Goal: Task Accomplishment & Management: Use online tool/utility

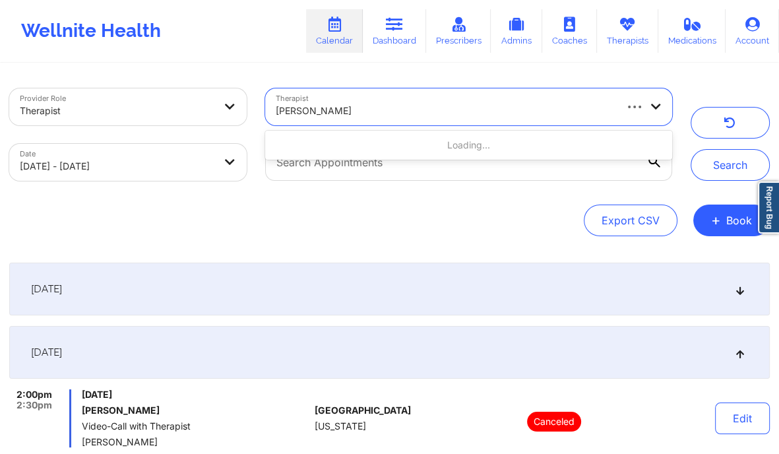
click at [403, 111] on div at bounding box center [445, 111] width 338 height 16
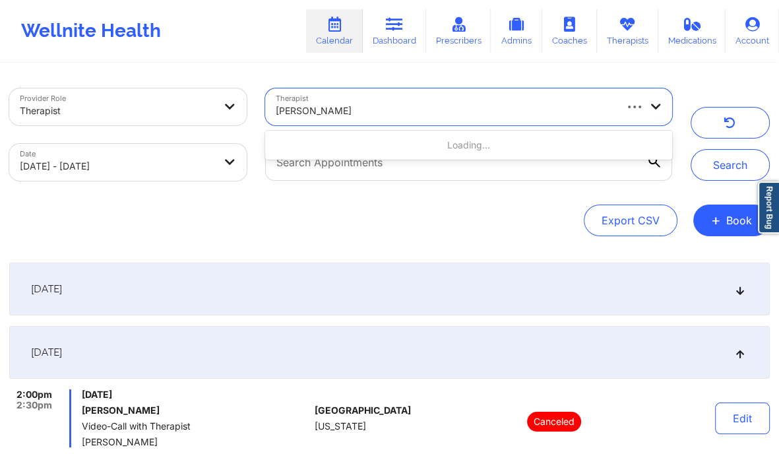
paste input "[PERSON_NAME]"
type input "[PERSON_NAME]"
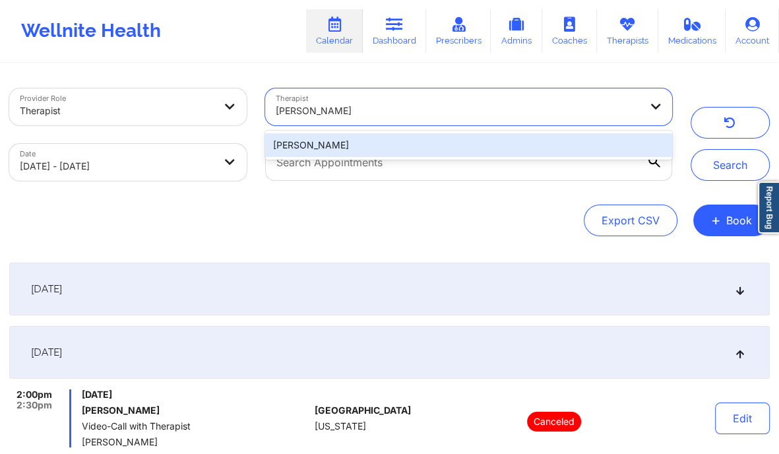
click at [451, 140] on div "[PERSON_NAME]" at bounding box center [468, 145] width 407 height 24
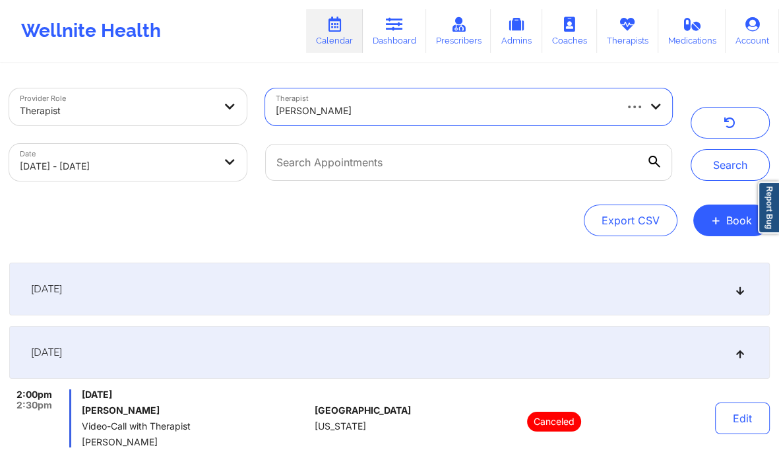
select select "2025-9"
select select "2025-10"
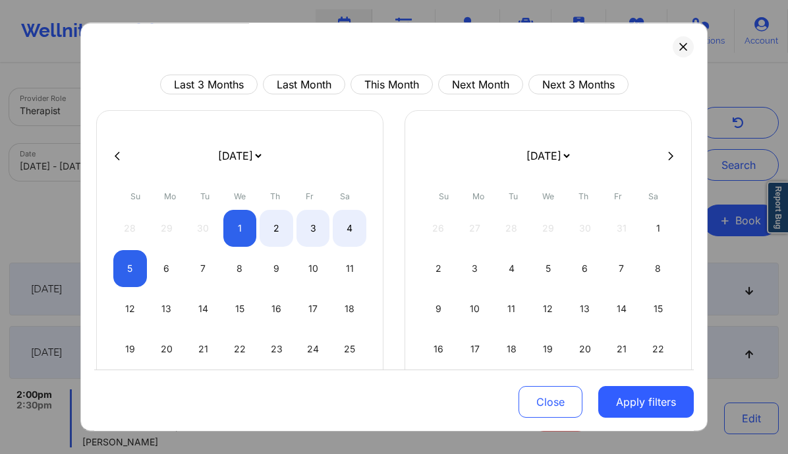
click at [117, 158] on icon at bounding box center [117, 156] width 5 height 9
select select "2025-8"
select select "2025-9"
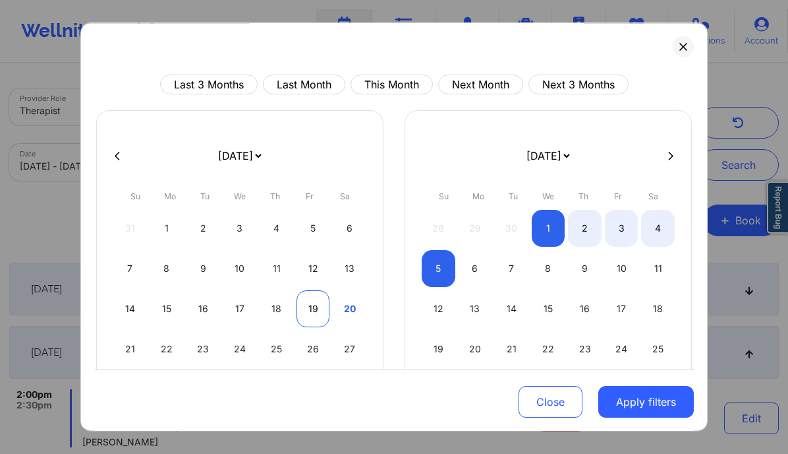
click at [305, 300] on div "19" at bounding box center [314, 308] width 34 height 37
select select "2025-8"
select select "2025-9"
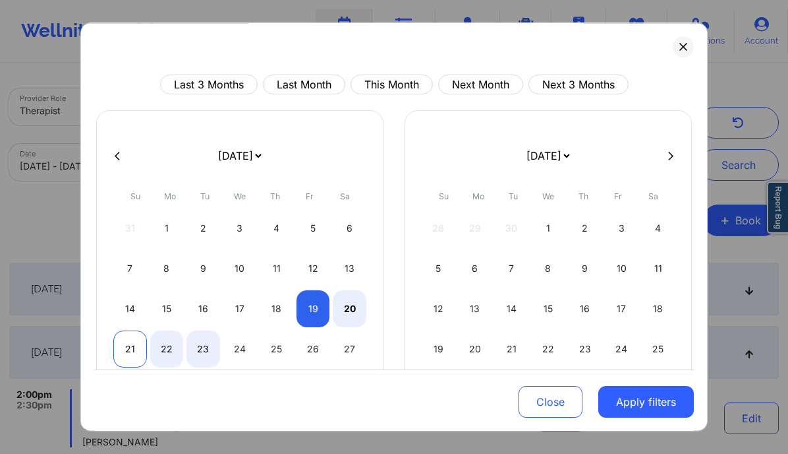
select select "2025-8"
select select "2025-9"
click at [129, 349] on div "21" at bounding box center [130, 348] width 34 height 37
select select "2025-8"
select select "2025-9"
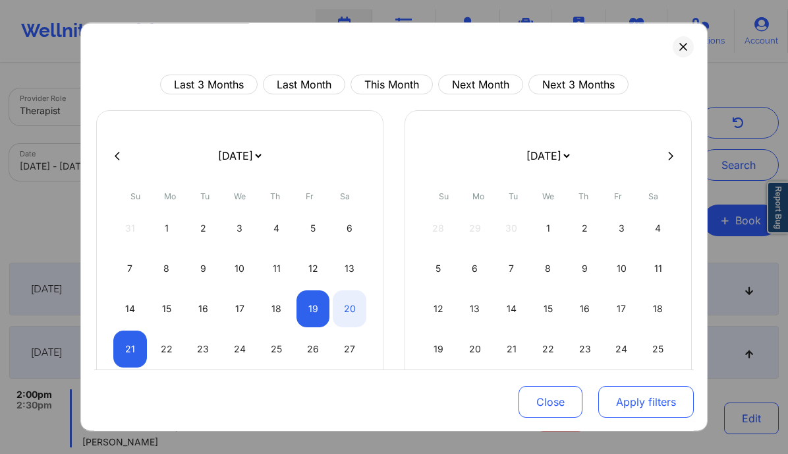
click at [634, 401] on button "Apply filters" at bounding box center [647, 402] width 96 height 32
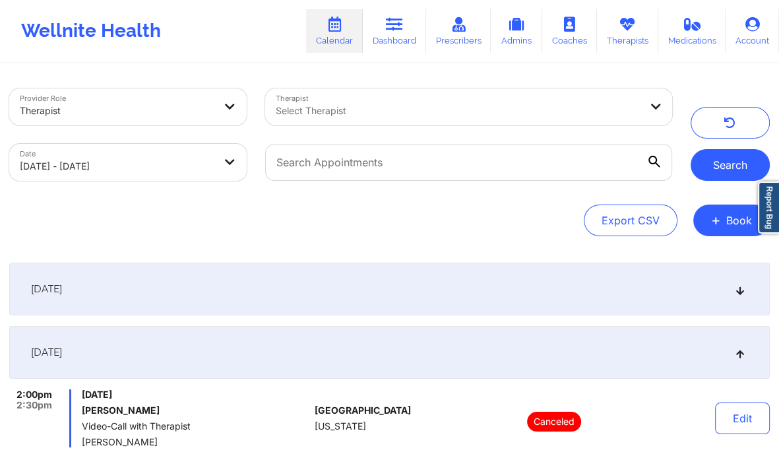
click at [728, 150] on button "Search" at bounding box center [729, 165] width 79 height 32
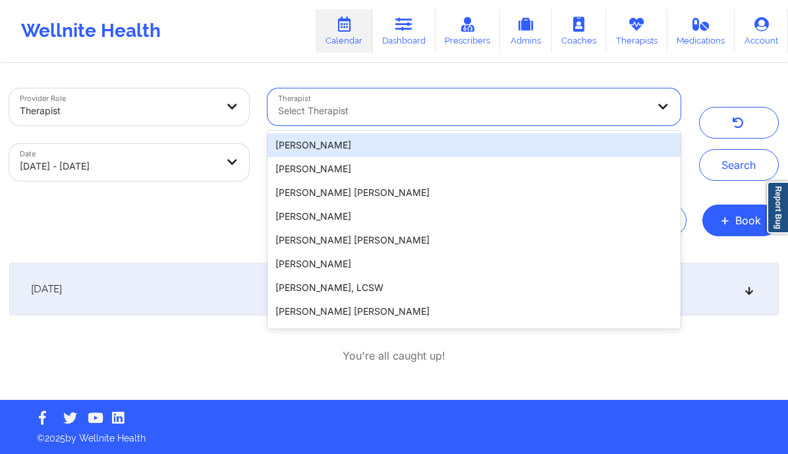
click at [550, 113] on div at bounding box center [463, 111] width 370 height 16
paste input "[PERSON_NAME]"
type input "[PERSON_NAME]"
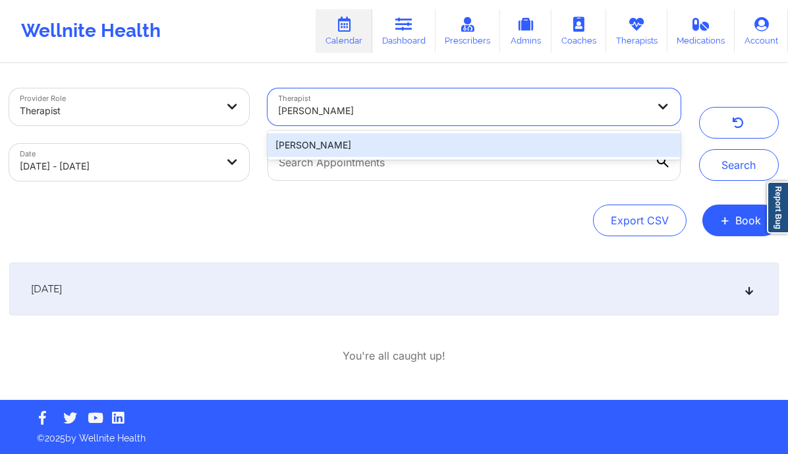
click at [419, 144] on div "[PERSON_NAME]" at bounding box center [474, 145] width 413 height 24
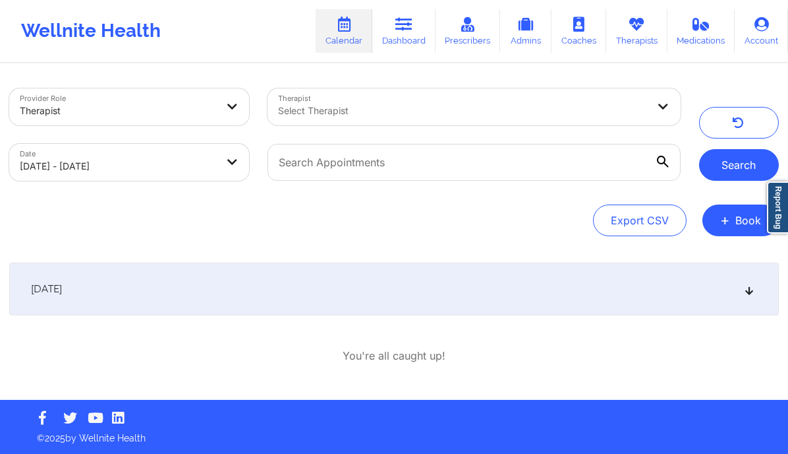
click at [726, 168] on button "Search" at bounding box center [739, 165] width 80 height 32
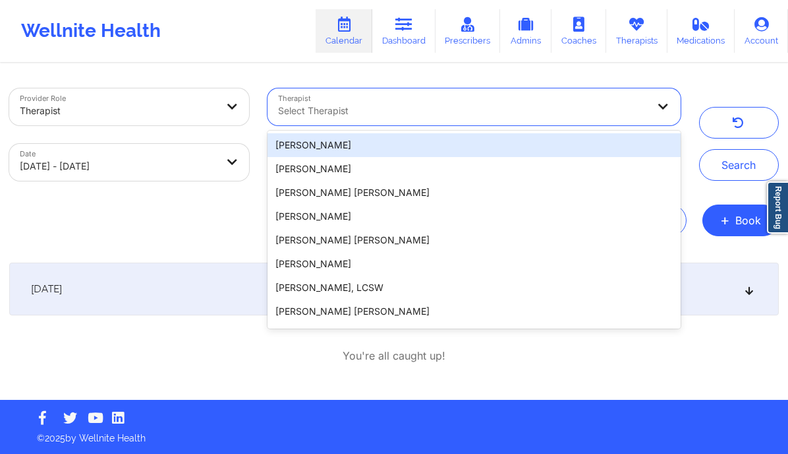
click at [488, 115] on div at bounding box center [463, 111] width 370 height 16
paste input "[PERSON_NAME]"
type input "[PERSON_NAME]"
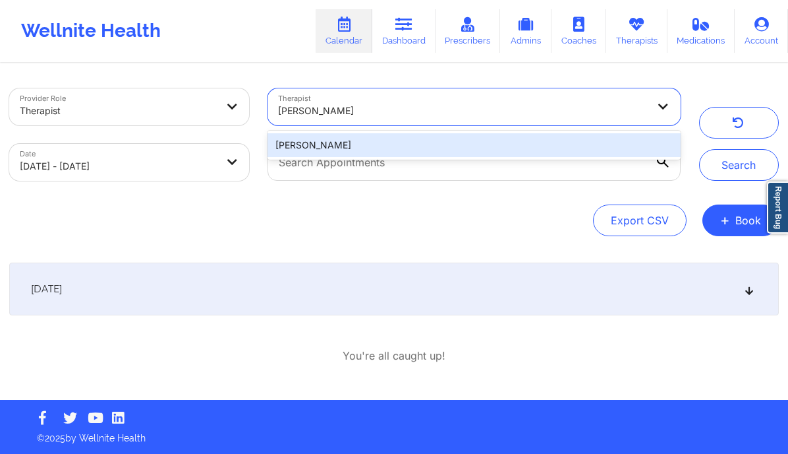
click at [353, 142] on div "[PERSON_NAME]" at bounding box center [474, 145] width 413 height 24
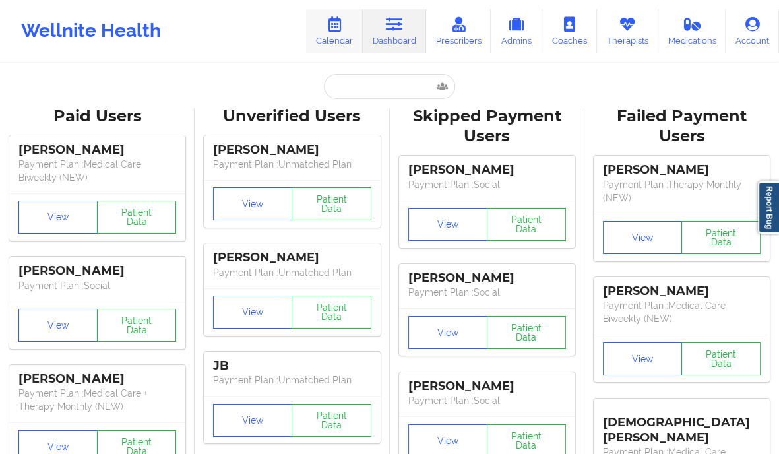
drag, startPoint x: 0, startPoint y: 0, endPoint x: 338, endPoint y: 26, distance: 339.2
click at [338, 26] on icon at bounding box center [334, 24] width 17 height 15
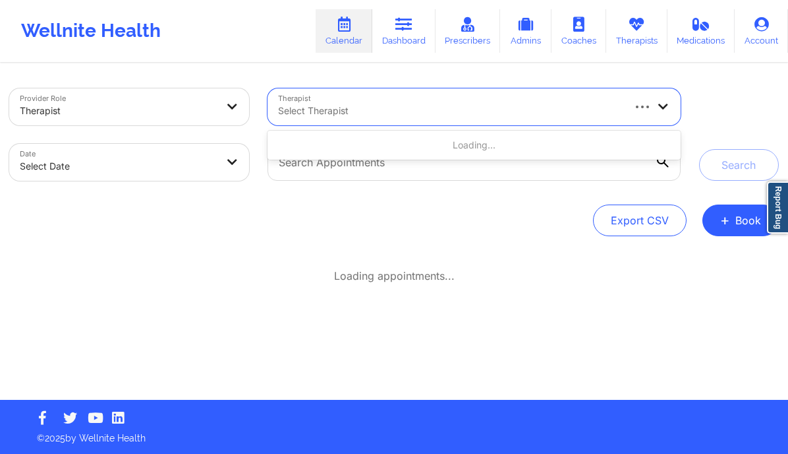
click at [553, 90] on div "Select Therapist" at bounding box center [445, 106] width 355 height 37
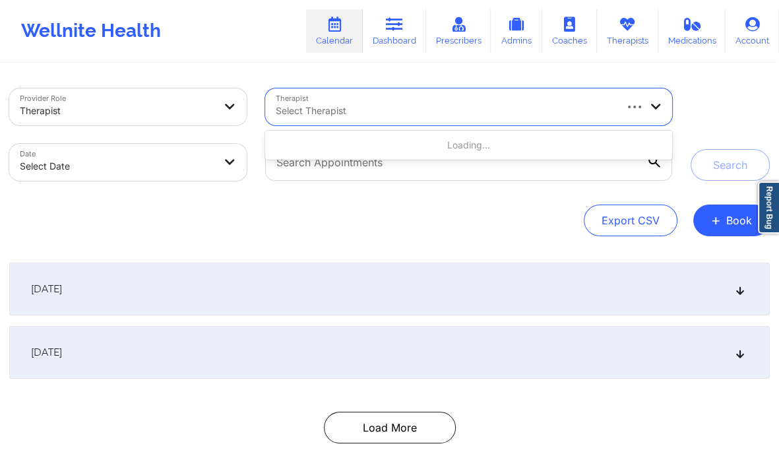
paste input "[PERSON_NAME]"
type input "[PERSON_NAME]"
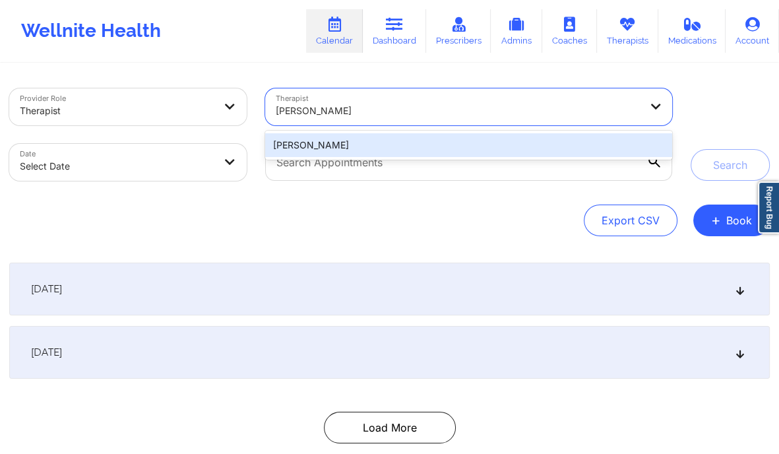
click at [401, 147] on div "[PERSON_NAME]" at bounding box center [468, 145] width 407 height 24
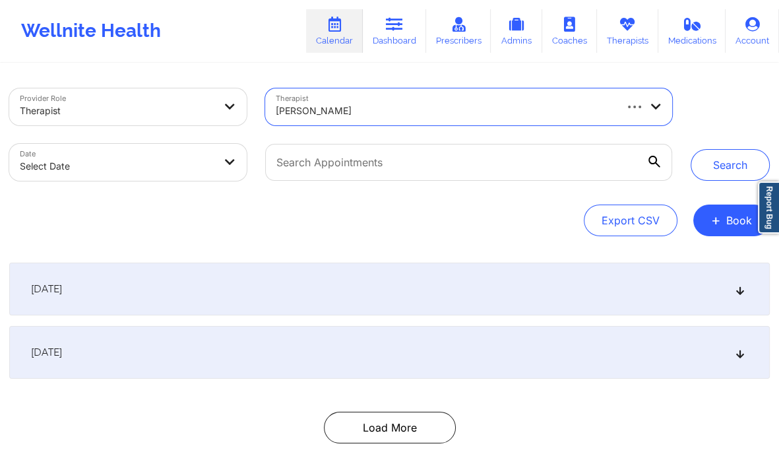
select select "2025-8"
select select "2025-9"
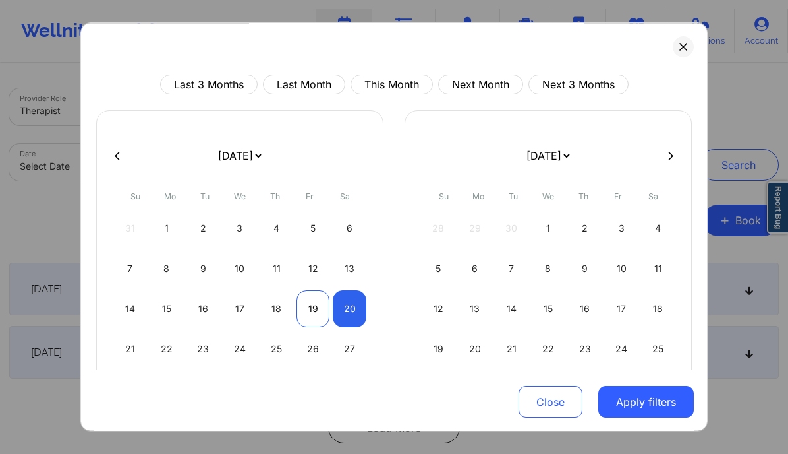
click at [310, 305] on div "19" at bounding box center [314, 308] width 34 height 37
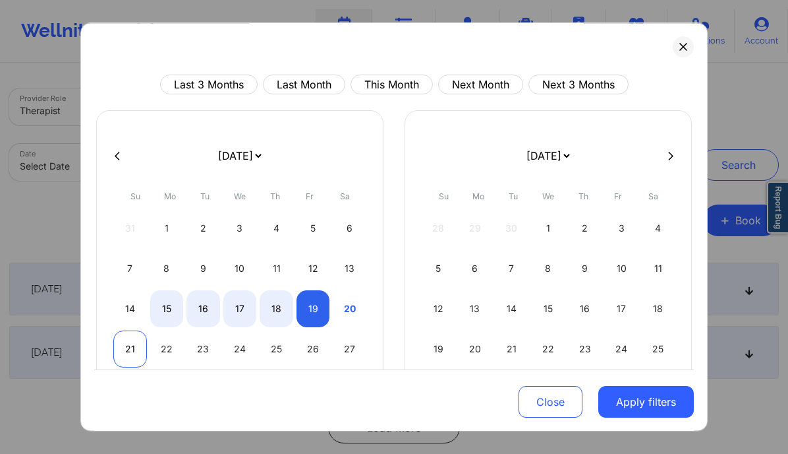
select select "2025-8"
select select "2025-9"
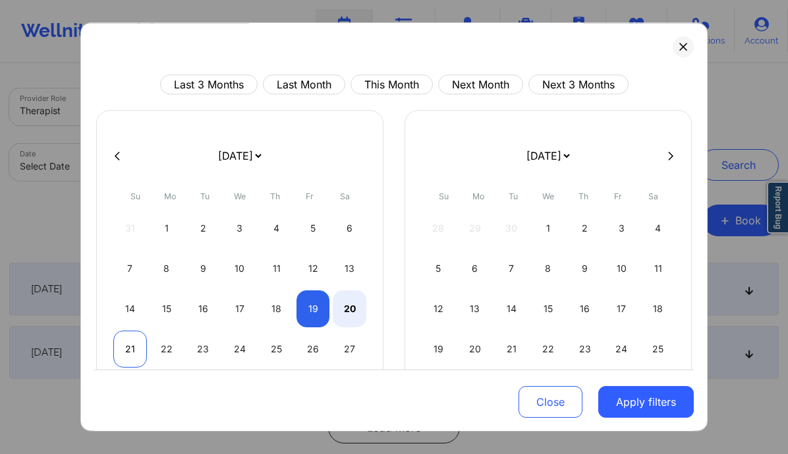
click at [125, 346] on div "21" at bounding box center [130, 348] width 34 height 37
select select "2025-8"
select select "2025-9"
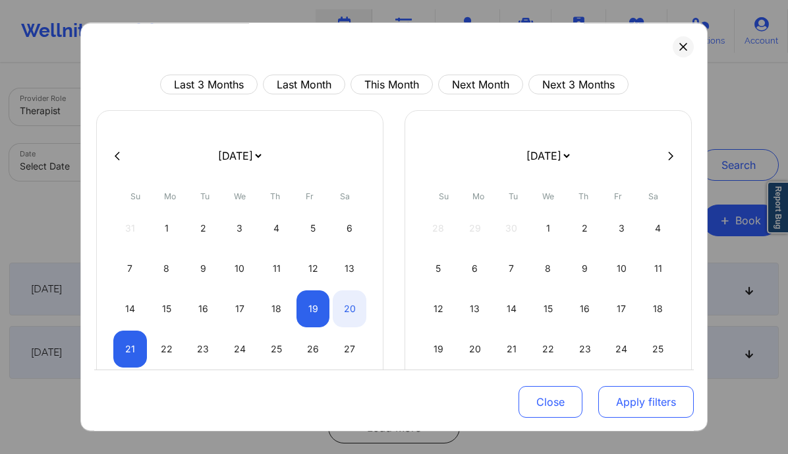
click at [632, 398] on button "Apply filters" at bounding box center [647, 402] width 96 height 32
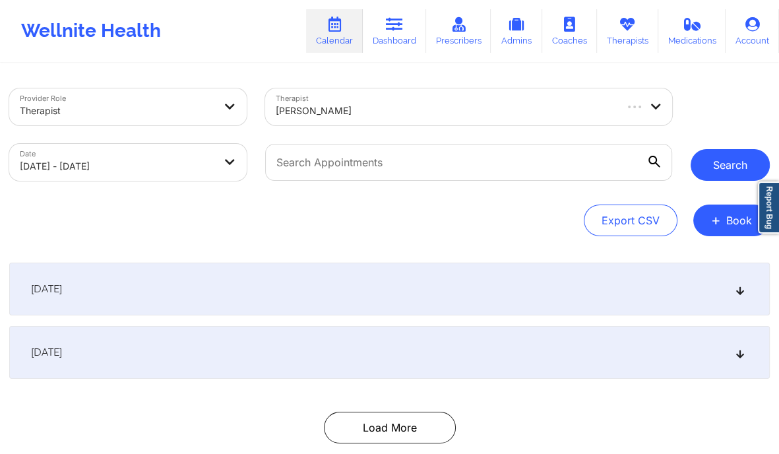
click at [738, 167] on button "Search" at bounding box center [729, 165] width 79 height 32
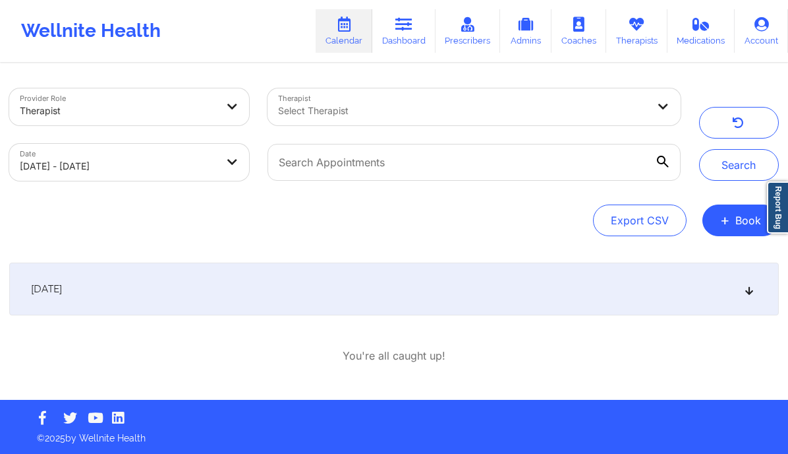
click at [717, 276] on div "[DATE]" at bounding box center [394, 288] width 770 height 53
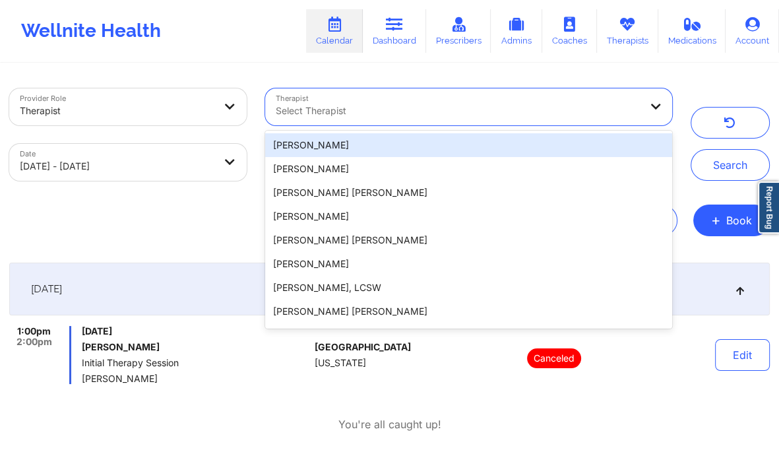
click at [464, 96] on div "Select Therapist" at bounding box center [453, 106] width 376 height 37
paste input "[PERSON_NAME]"
type input "[PERSON_NAME]"
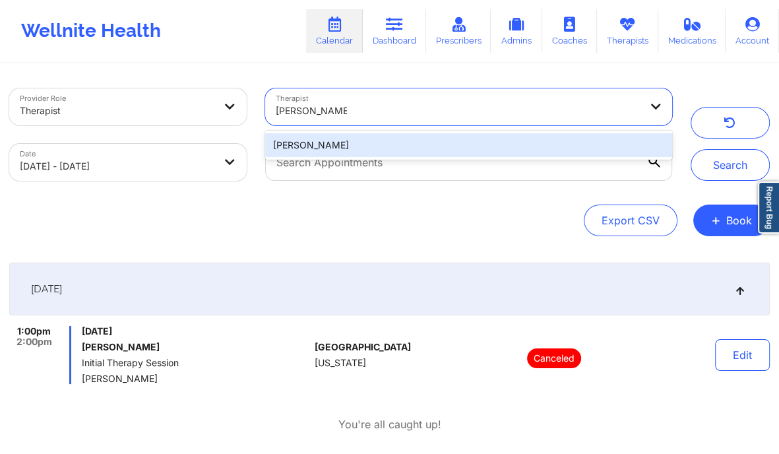
click at [370, 148] on div "[PERSON_NAME]" at bounding box center [468, 145] width 407 height 24
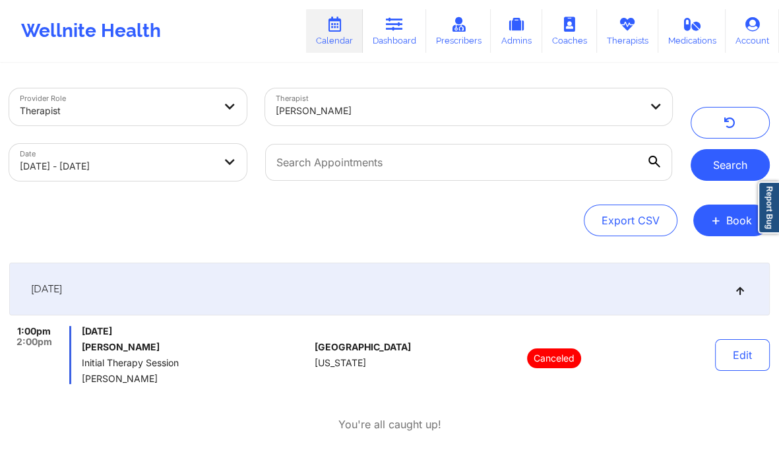
click at [723, 165] on button "Search" at bounding box center [729, 165] width 79 height 32
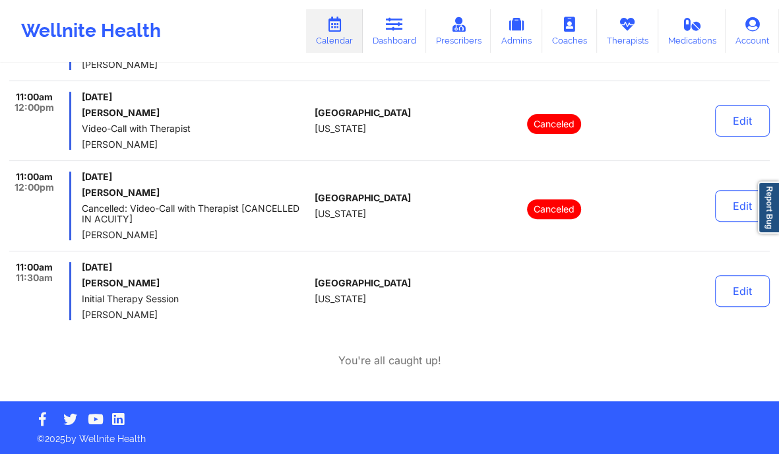
scroll to position [314, 0]
click at [365, 312] on div "[GEOGRAPHIC_DATA] [US_STATE]" at bounding box center [386, 291] width 144 height 58
click at [385, 40] on link "Dashboard" at bounding box center [394, 31] width 63 height 44
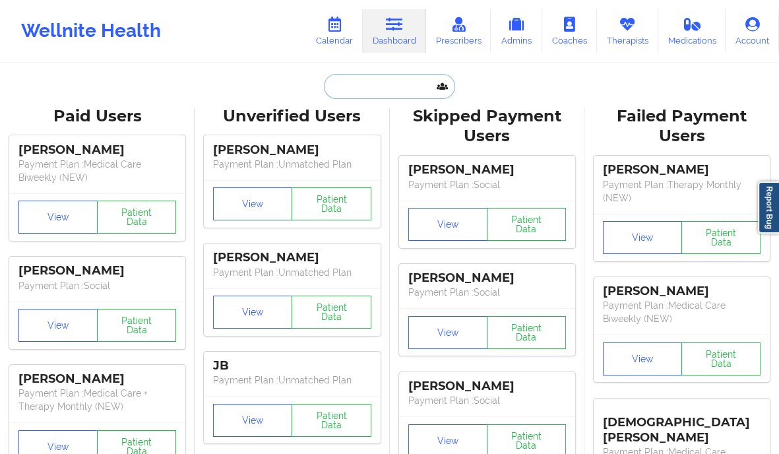
click at [367, 92] on input "text" at bounding box center [389, 86] width 131 height 25
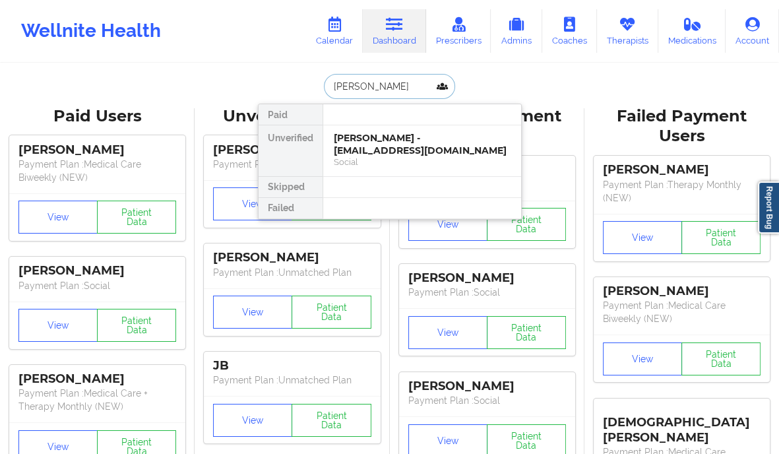
type input "[PERSON_NAME]"
